Goal: Complete application form

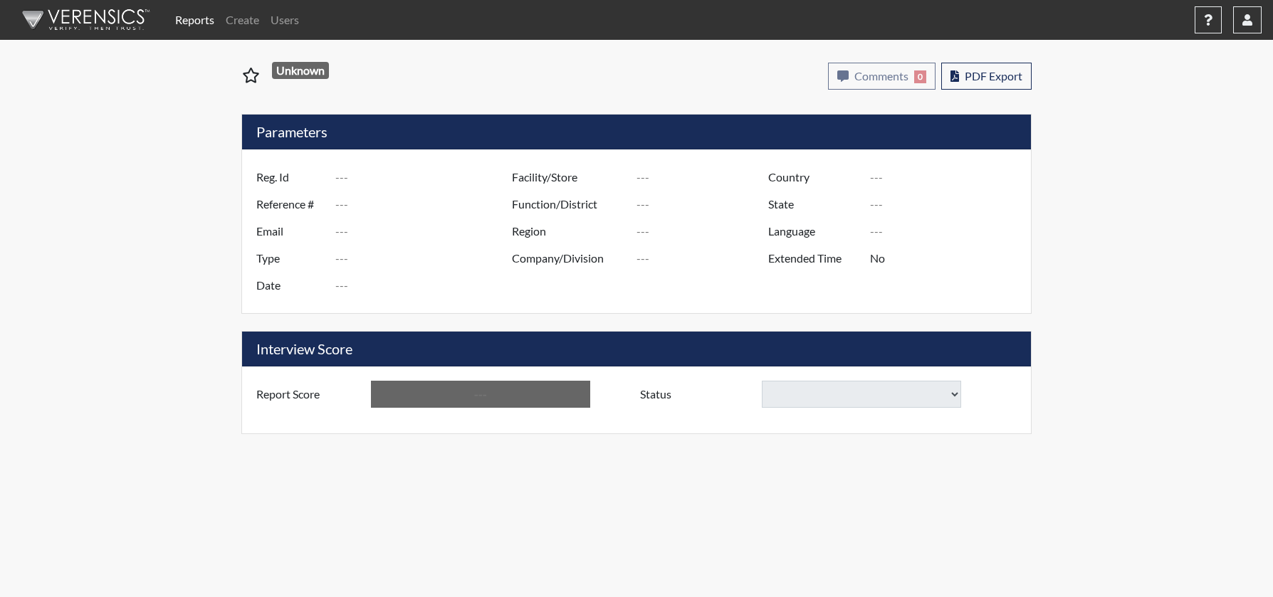
type input "RVadapalli"
type input "51422"
type input "[EMAIL_ADDRESS][DOMAIN_NAME]"
type input "Pre-Employment"
type input "[DATE]"
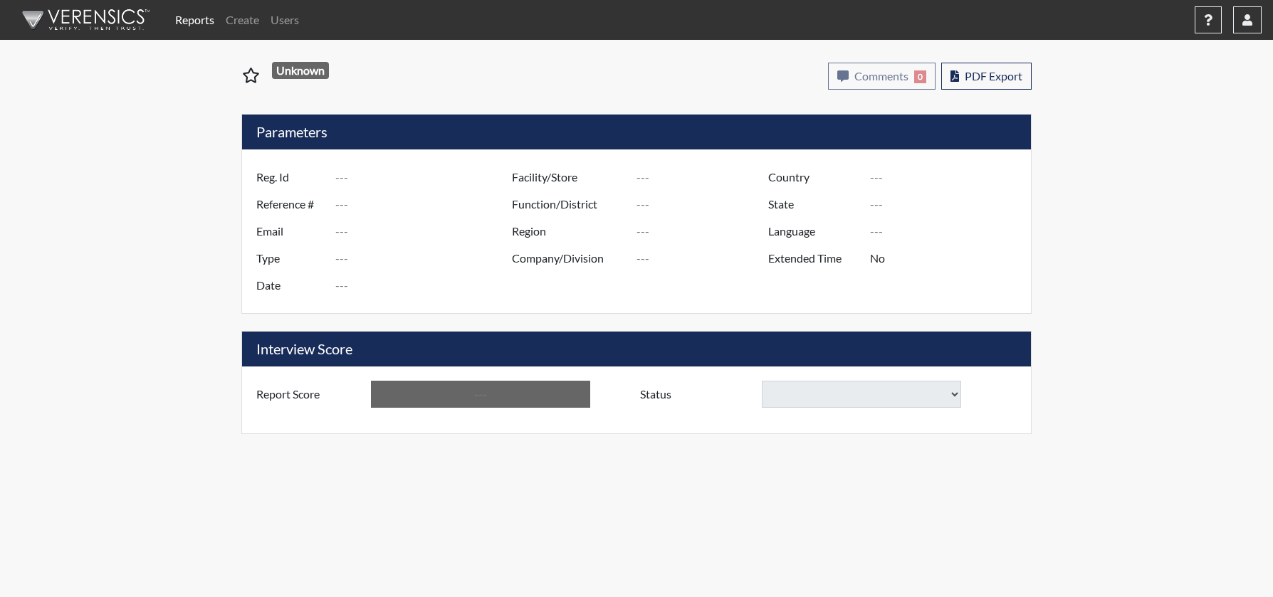
type input "US"
type input "GlendaInc"
type input "[GEOGRAPHIC_DATA]"
type input "[US_STATE]"
type input "English"
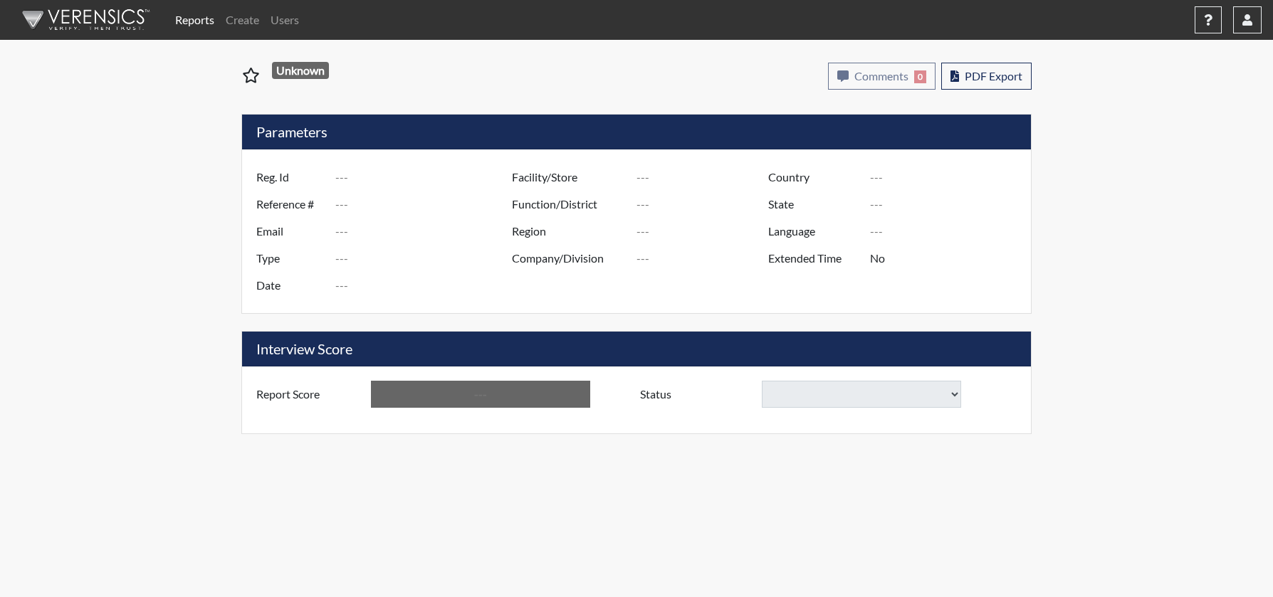
type input "Requires Clarification"
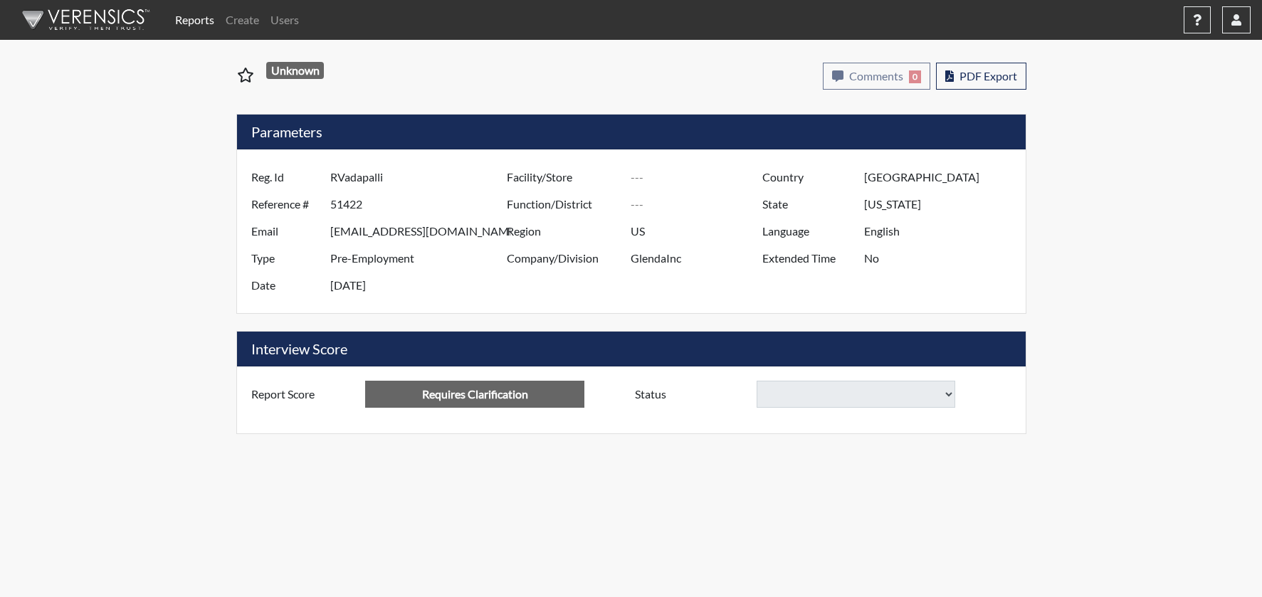
select select
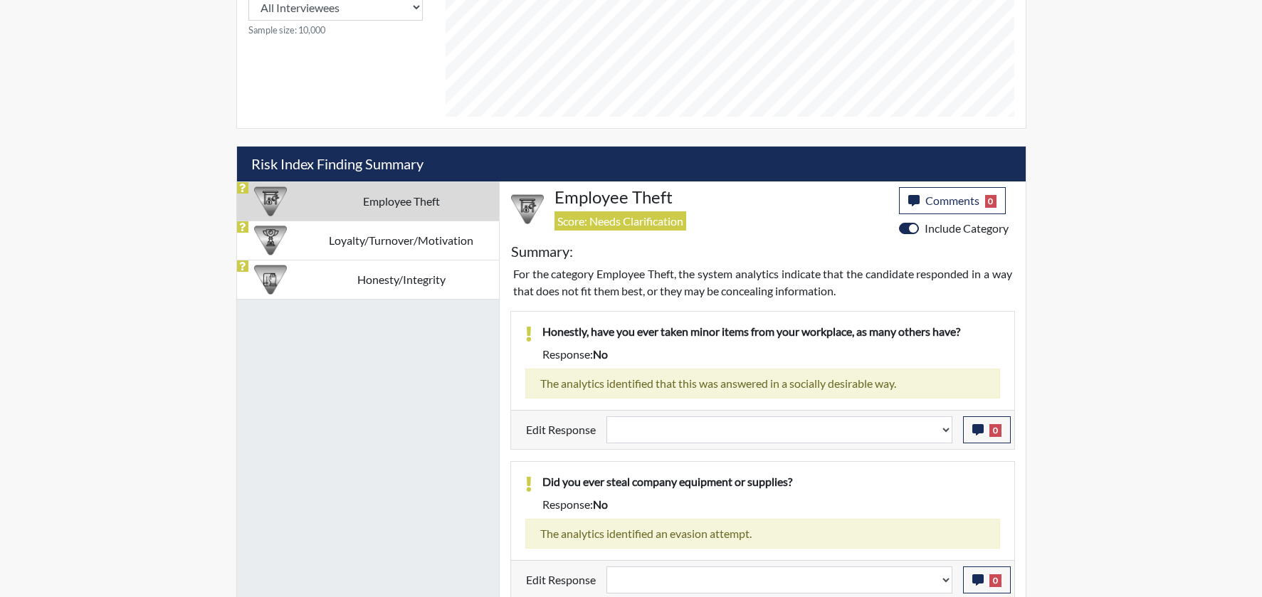
scroll to position [719, 0]
